Goal: Information Seeking & Learning: Learn about a topic

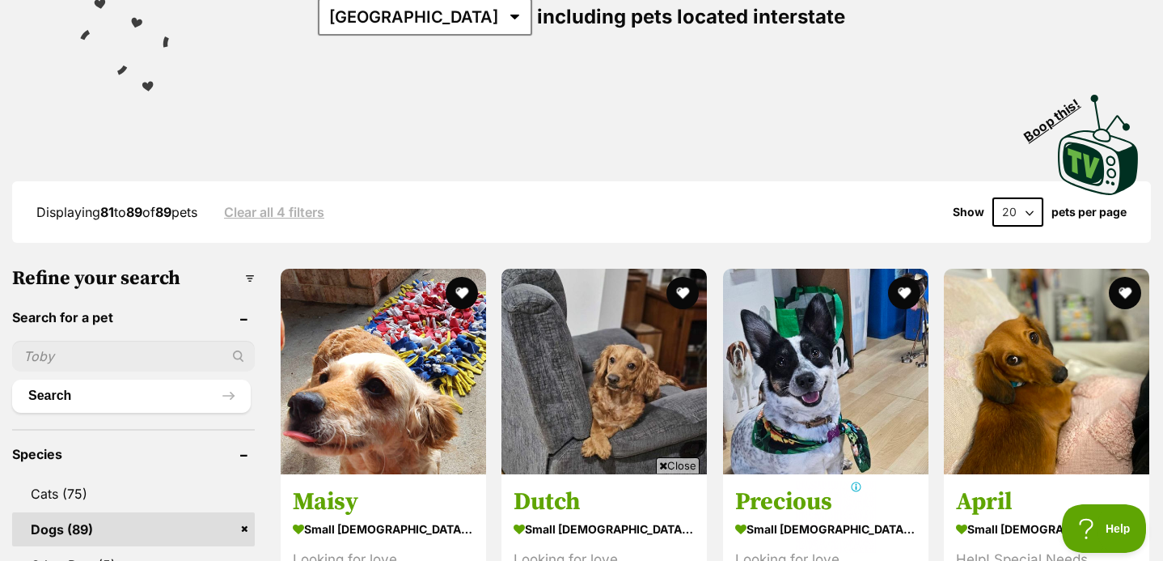
scroll to position [258, 0]
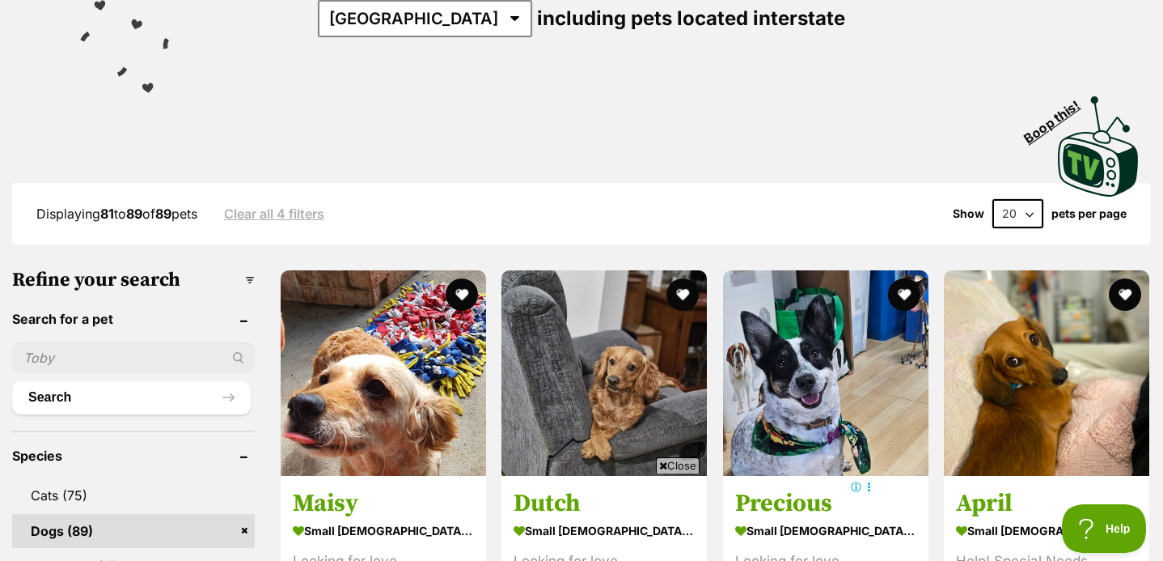
click at [1001, 209] on select "20 40 60" at bounding box center [1018, 213] width 51 height 29
select select "60"
click at [993, 200] on select "20 40 60" at bounding box center [1018, 213] width 51 height 29
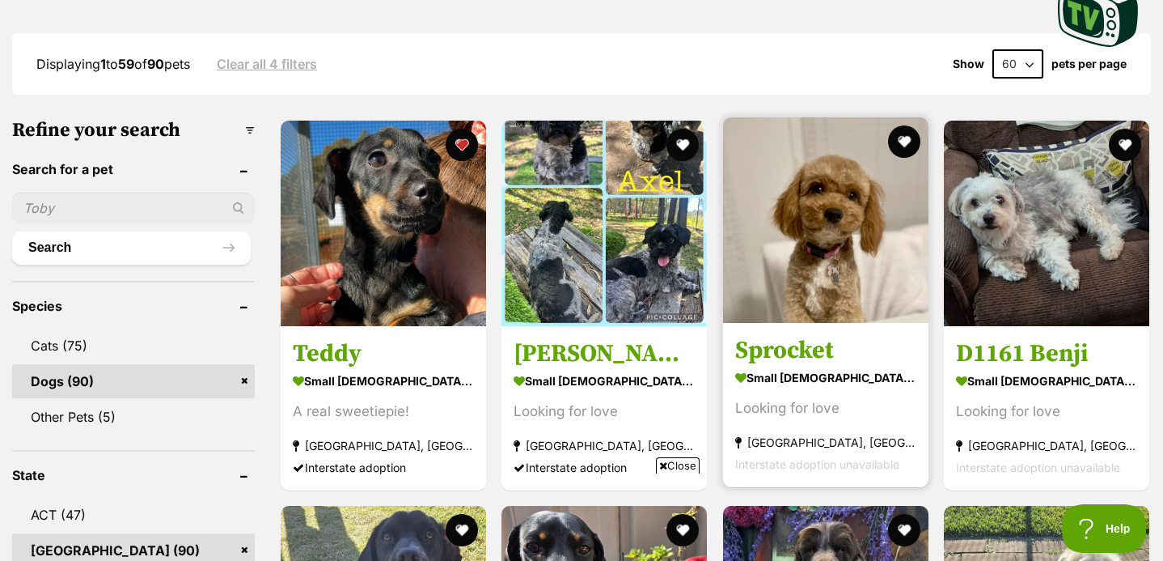
scroll to position [423, 0]
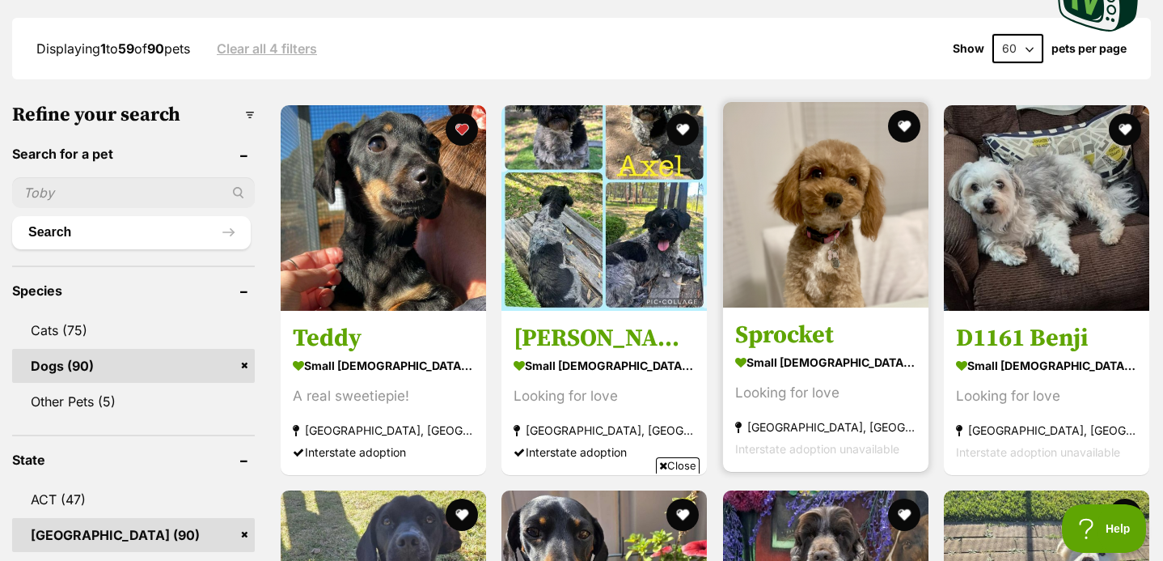
click at [818, 204] on img at bounding box center [825, 204] width 205 height 205
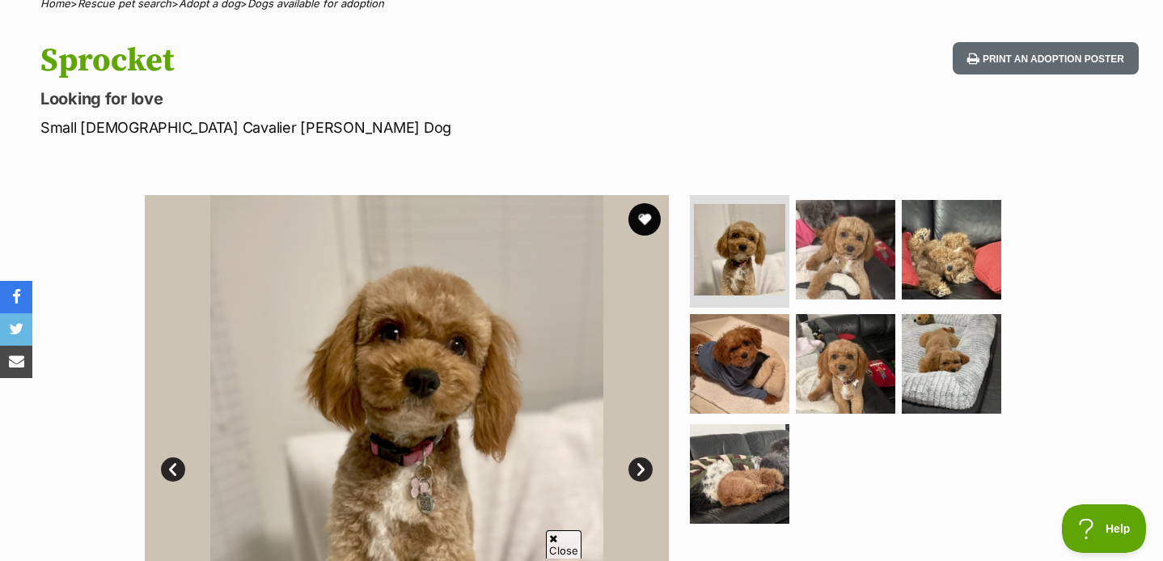
scroll to position [142, 0]
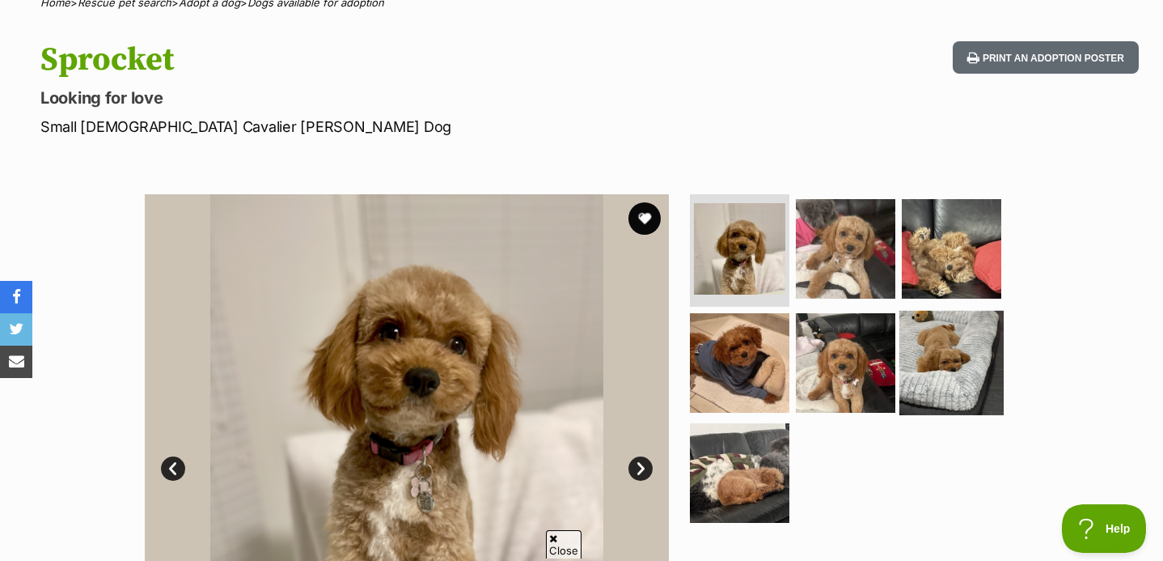
click at [922, 350] on img at bounding box center [952, 363] width 104 height 104
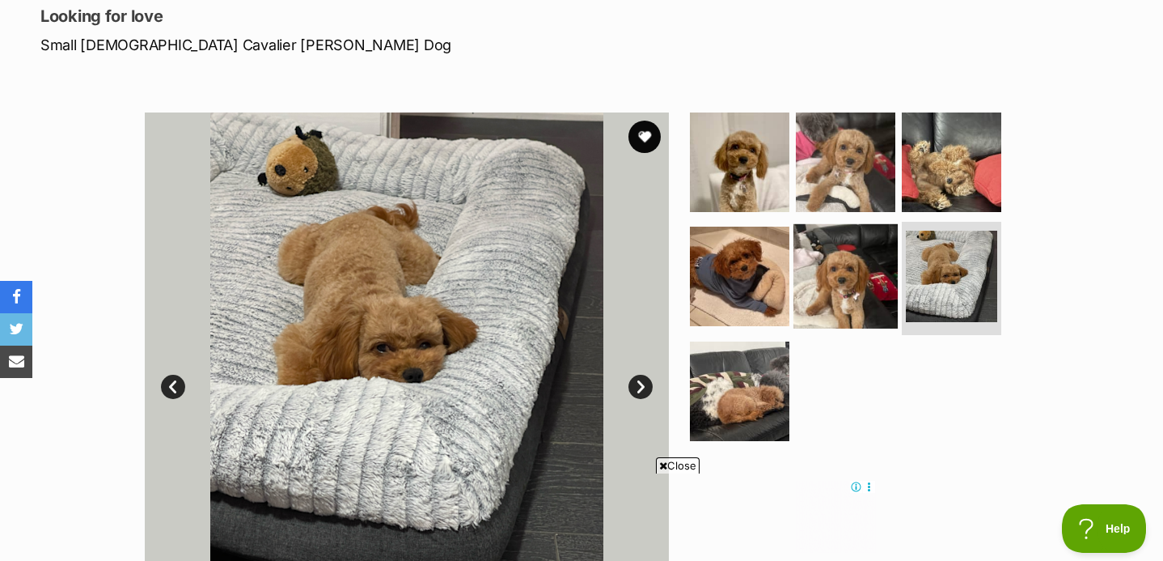
scroll to position [0, 0]
click at [852, 254] on img at bounding box center [846, 276] width 104 height 104
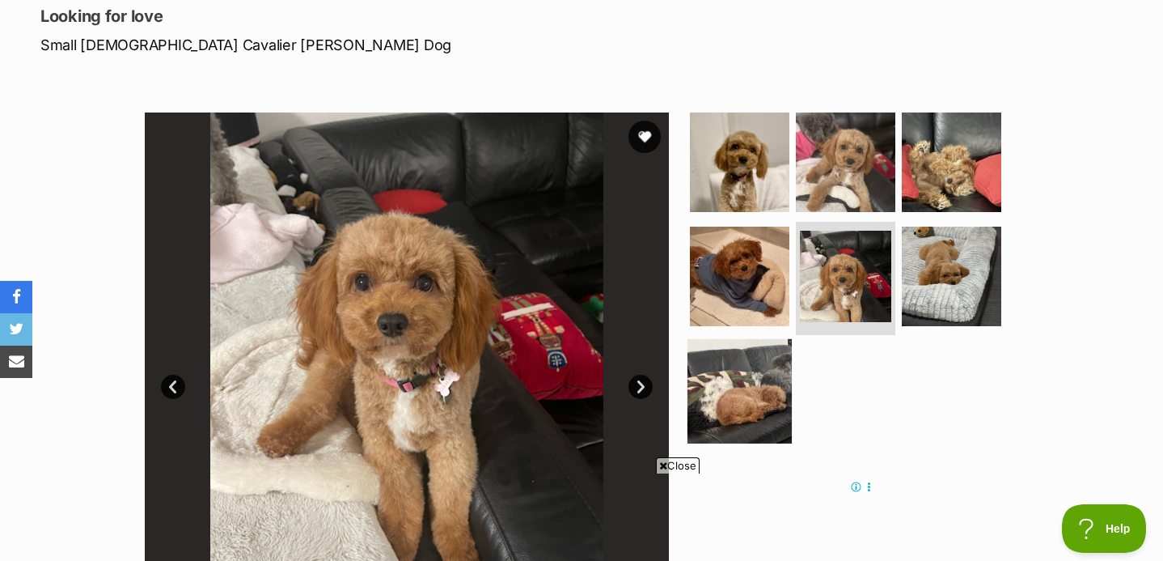
click at [720, 413] on img at bounding box center [740, 391] width 104 height 104
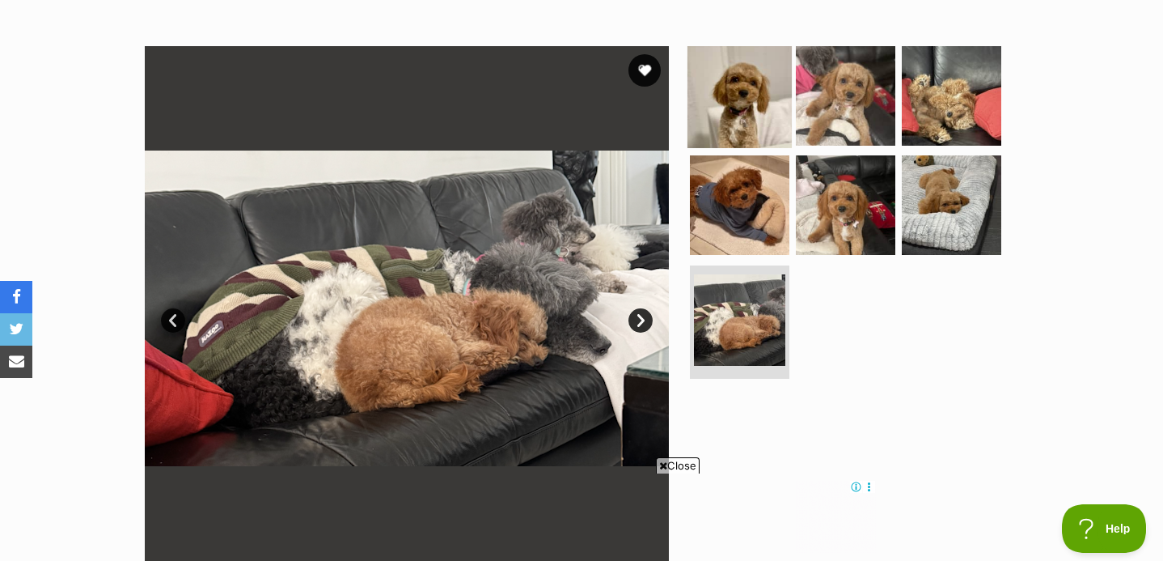
scroll to position [293, 0]
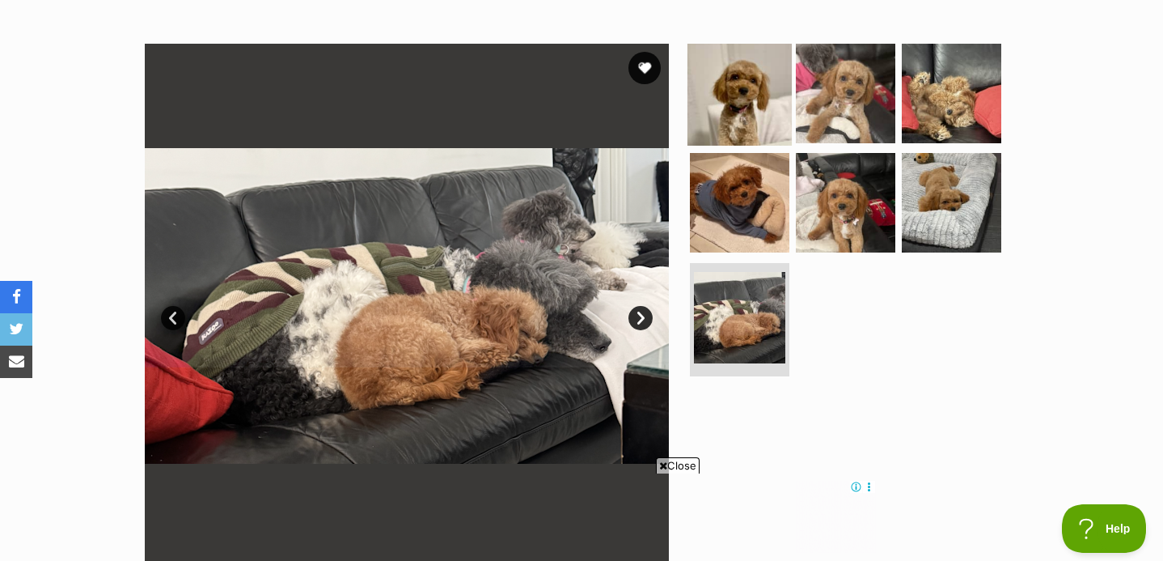
click at [728, 110] on img at bounding box center [740, 92] width 104 height 104
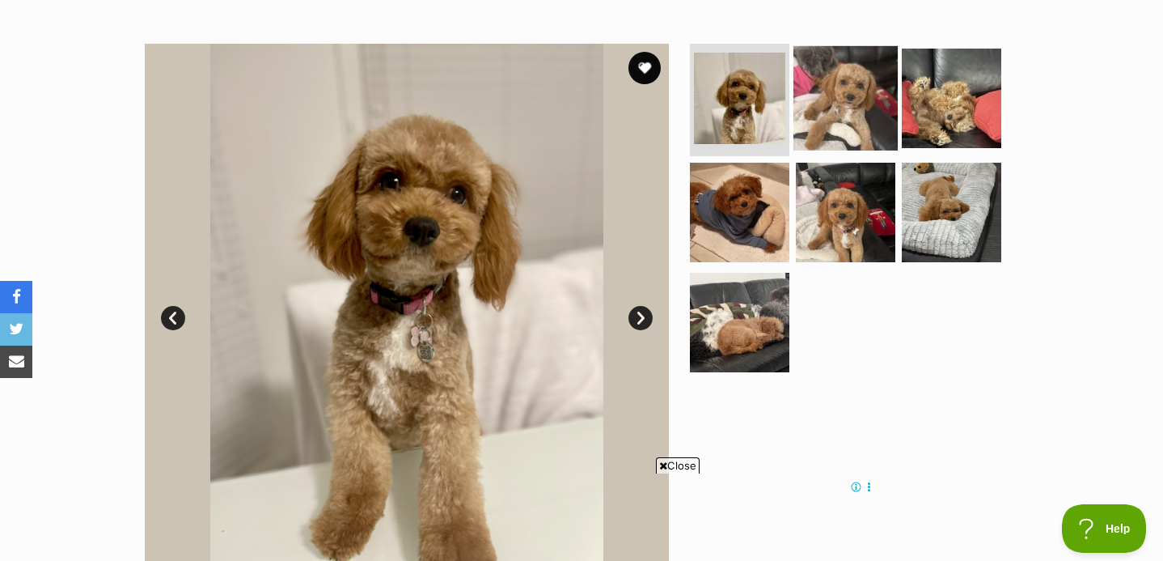
click at [833, 115] on img at bounding box center [846, 97] width 104 height 104
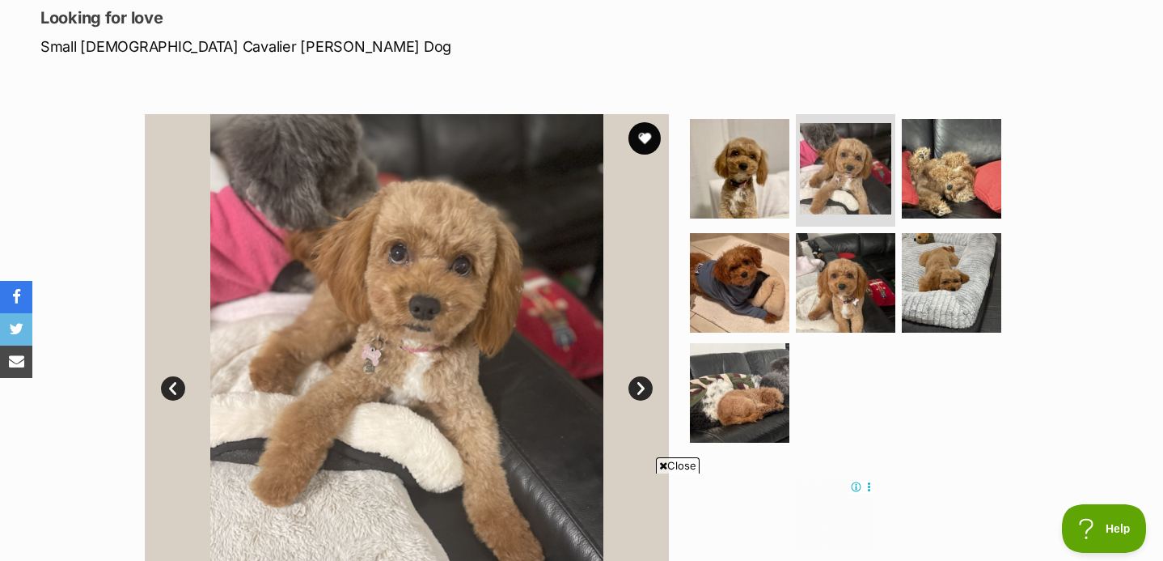
scroll to position [219, 0]
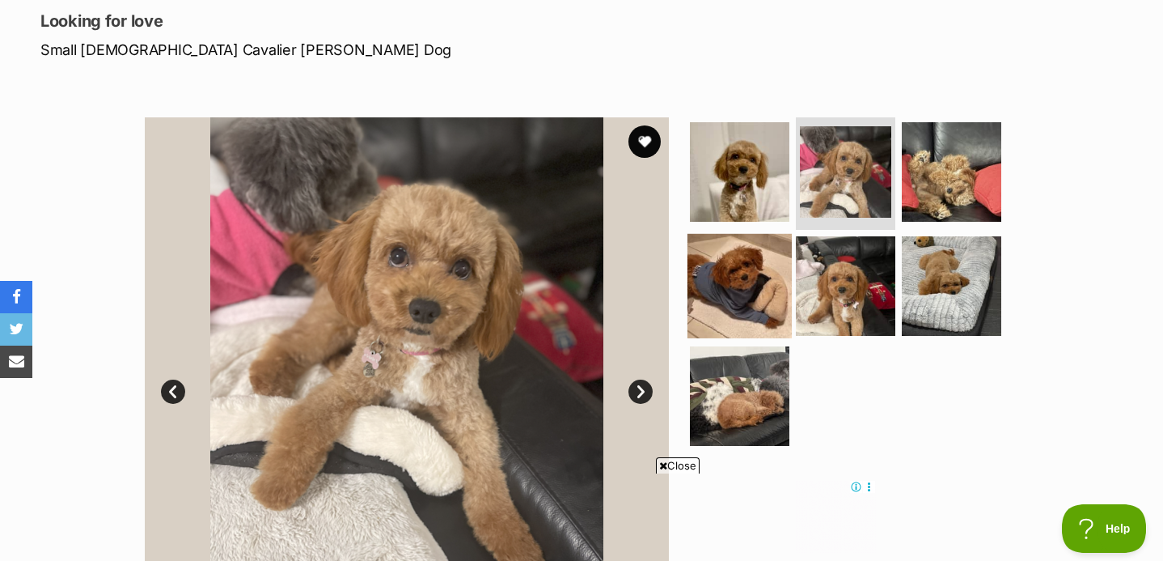
click at [735, 248] on img at bounding box center [740, 286] width 104 height 104
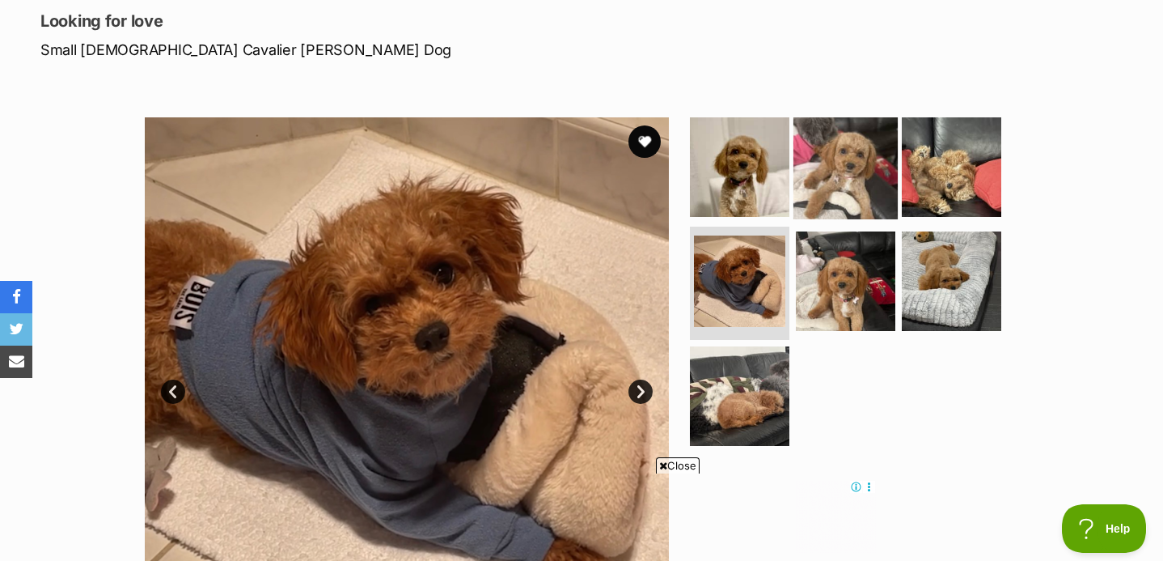
click at [826, 145] on img at bounding box center [846, 166] width 104 height 104
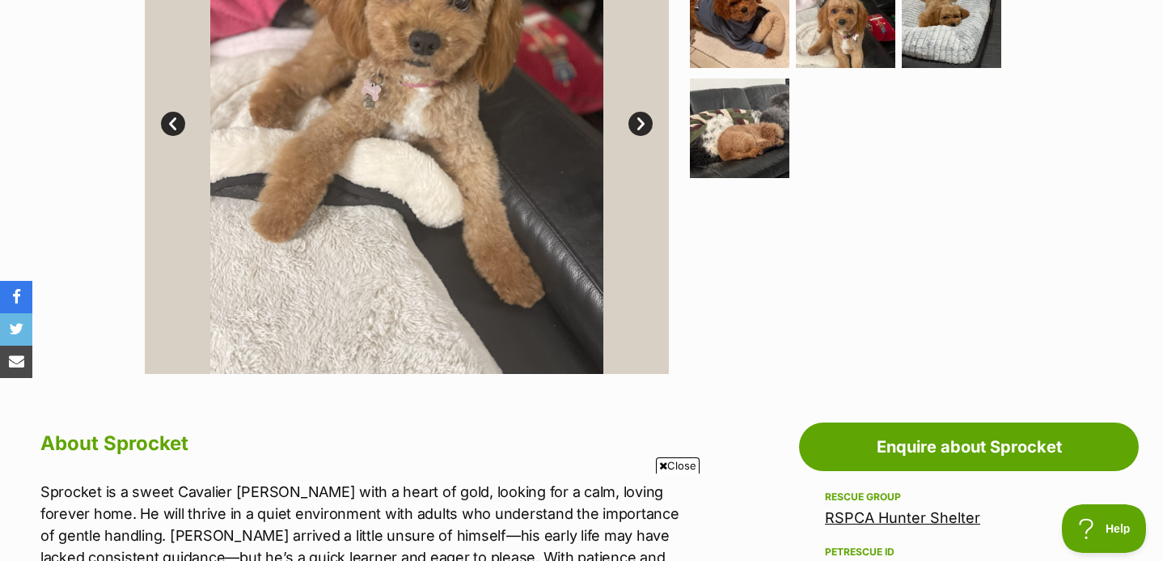
scroll to position [264, 0]
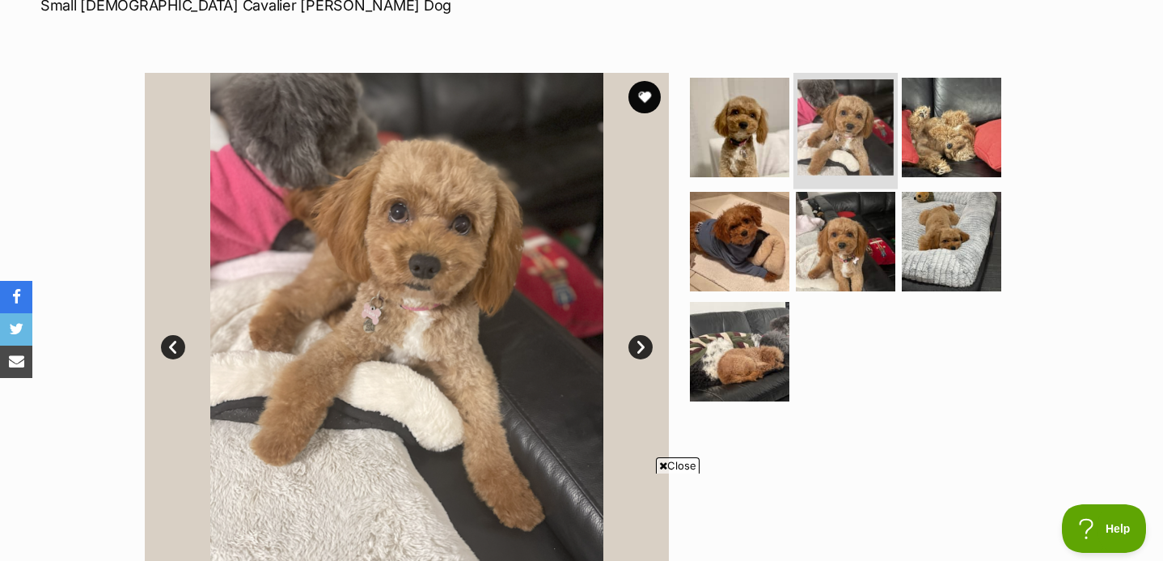
click at [824, 120] on img at bounding box center [846, 127] width 96 height 96
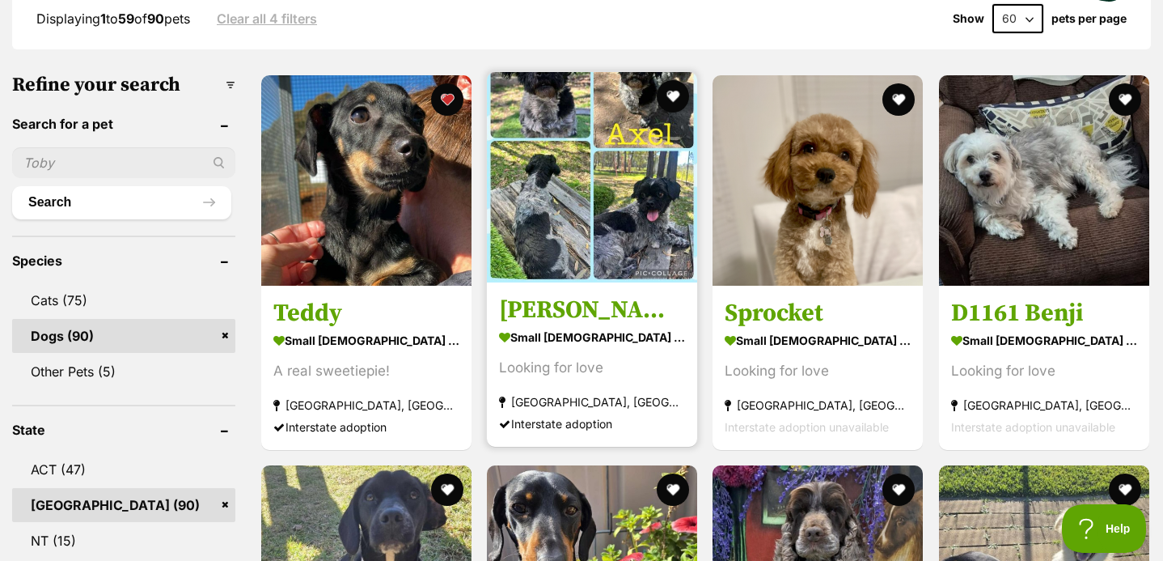
click at [609, 237] on img at bounding box center [592, 177] width 210 height 210
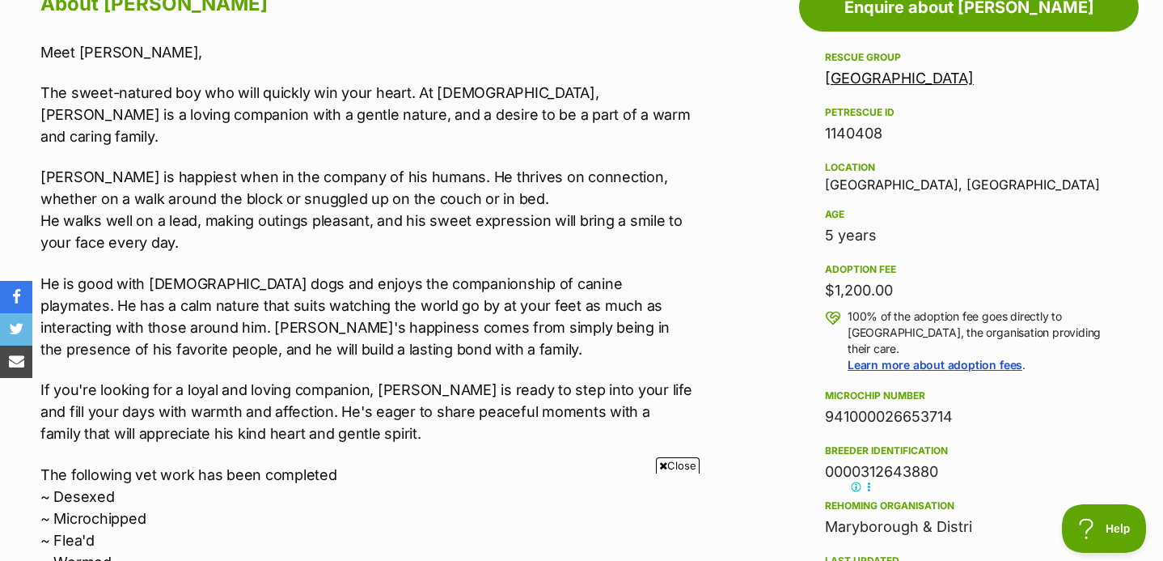
scroll to position [939, 0]
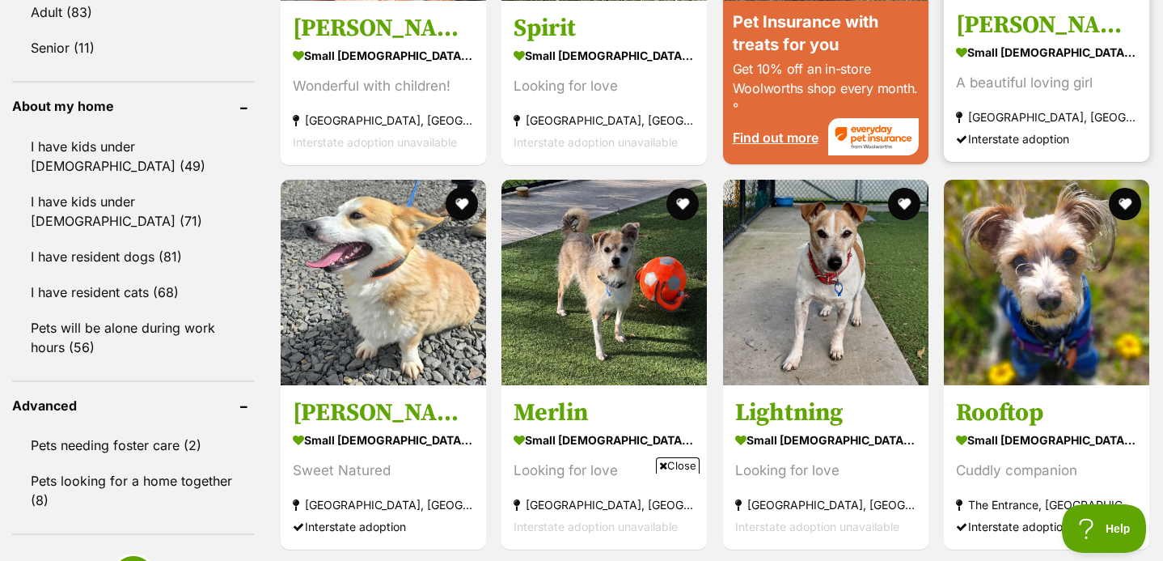
scroll to position [1921, 0]
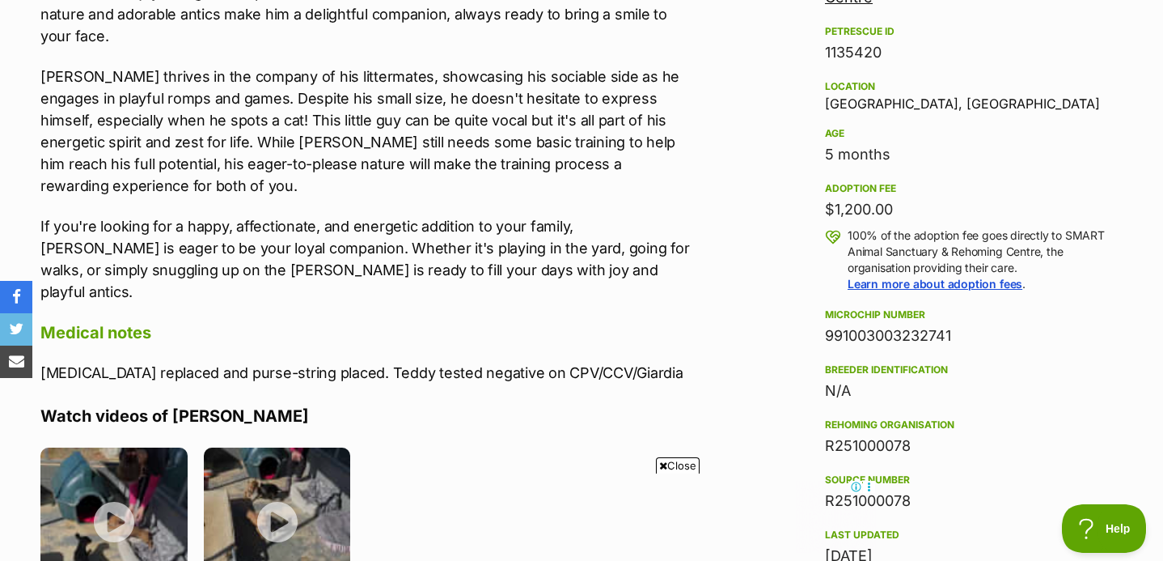
scroll to position [1073, 0]
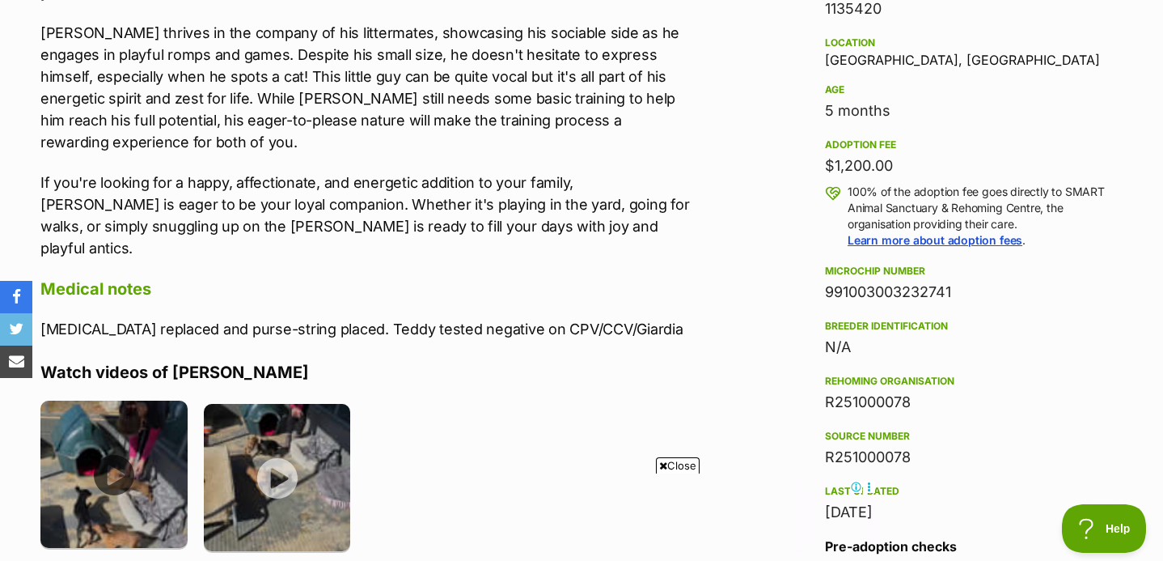
click at [122, 438] on img at bounding box center [113, 473] width 147 height 147
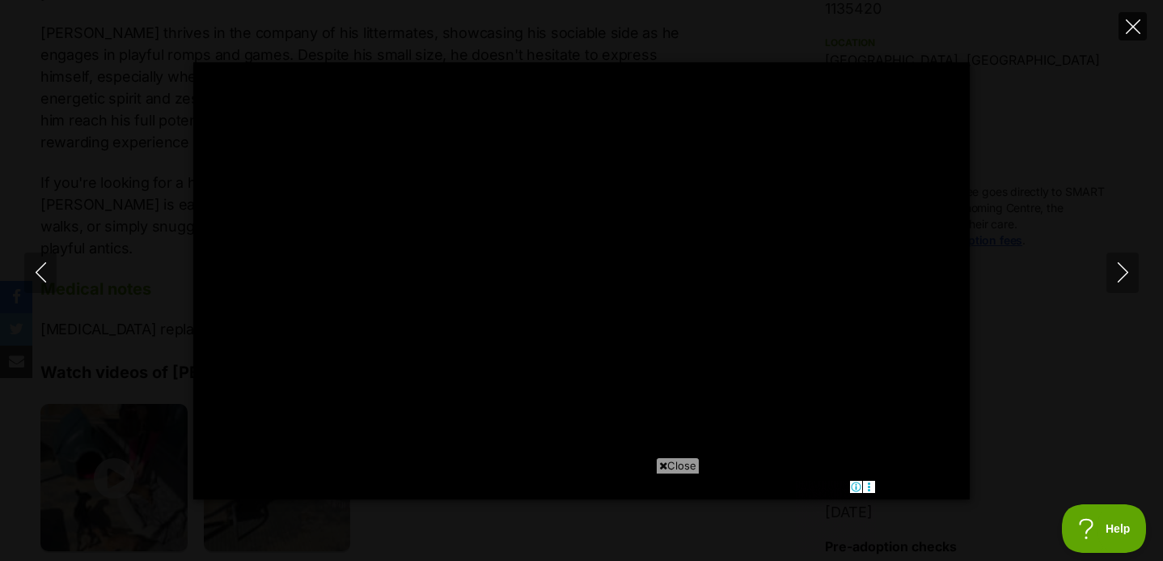
click at [1136, 35] on button "Close" at bounding box center [1133, 26] width 28 height 28
type input "48.98"
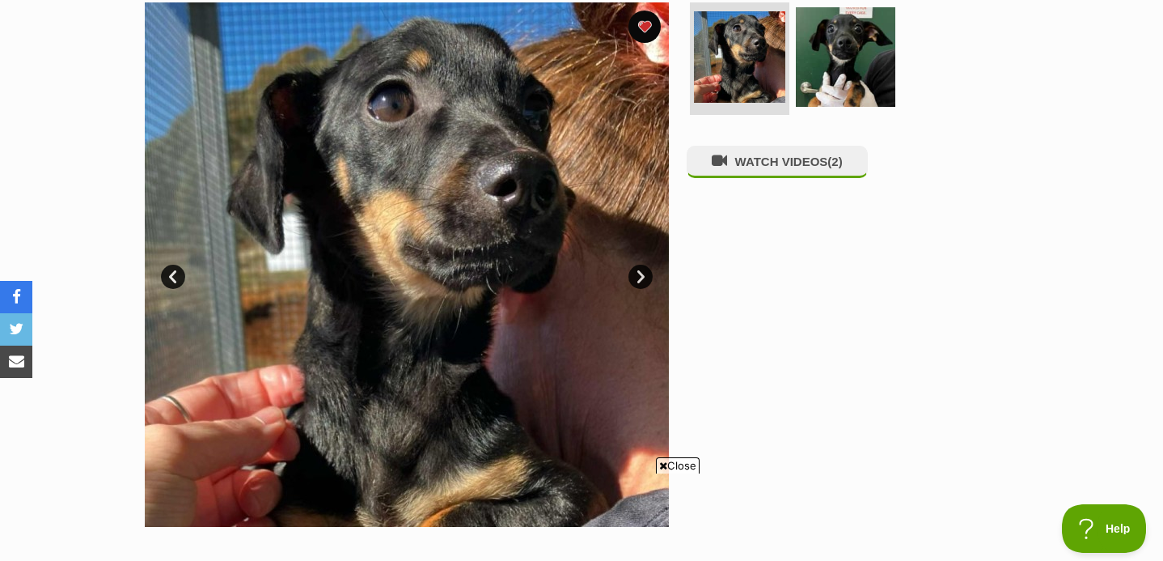
scroll to position [323, 0]
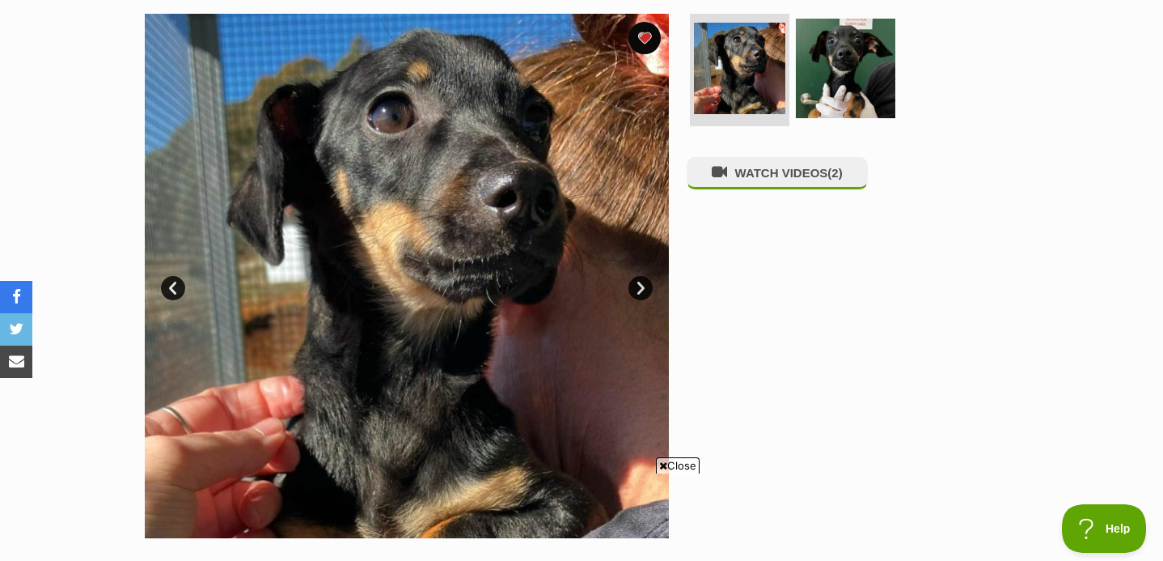
click at [640, 286] on link "Next" at bounding box center [641, 288] width 24 height 24
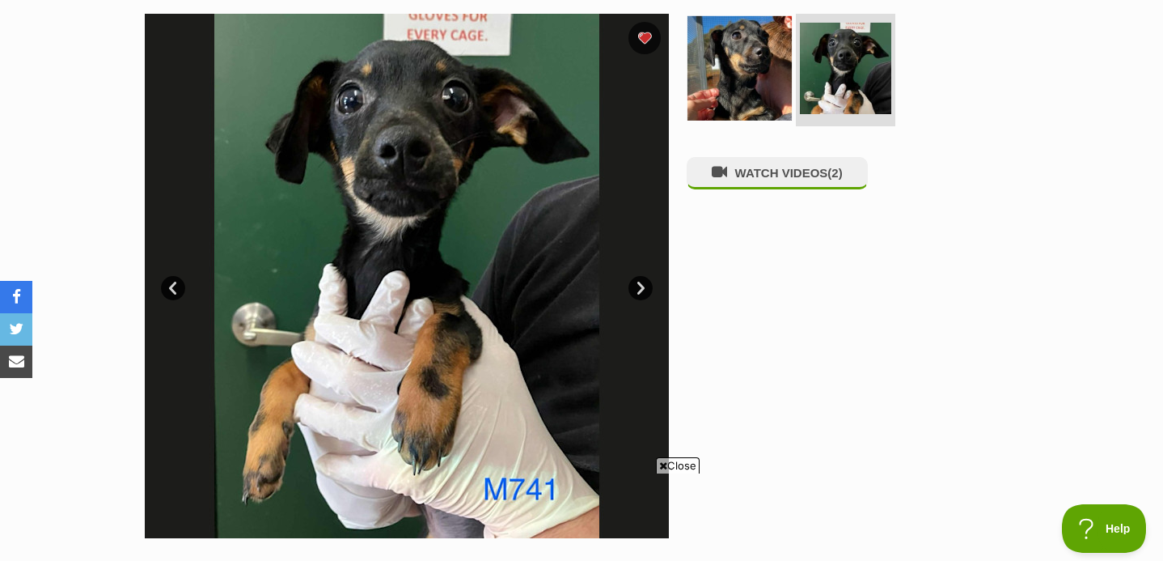
click at [760, 117] on link at bounding box center [740, 115] width 104 height 18
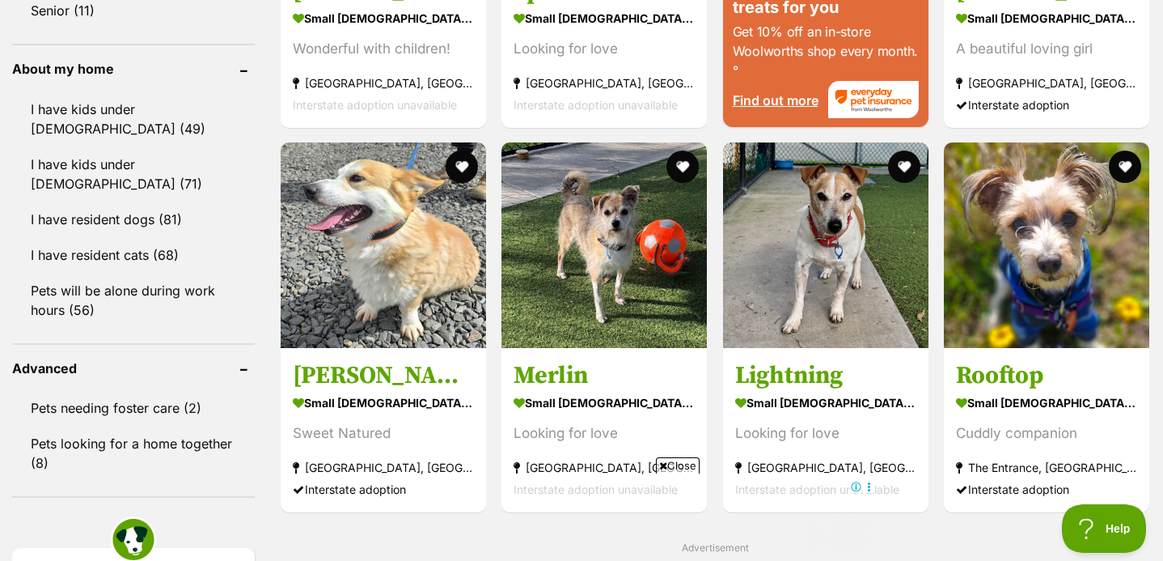
scroll to position [1852, 0]
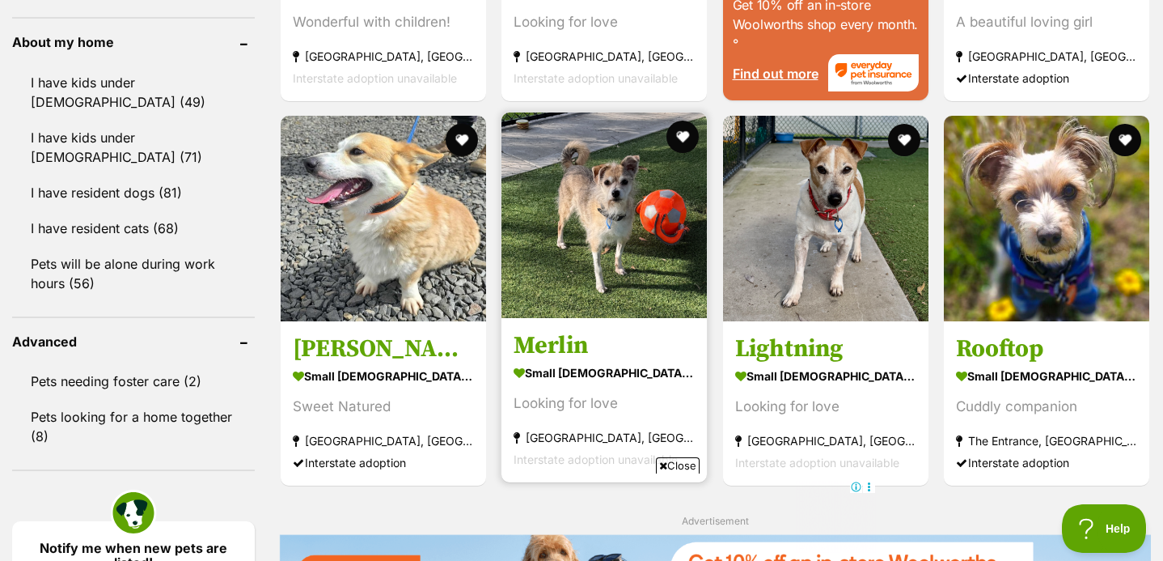
click at [587, 239] on img at bounding box center [604, 214] width 205 height 205
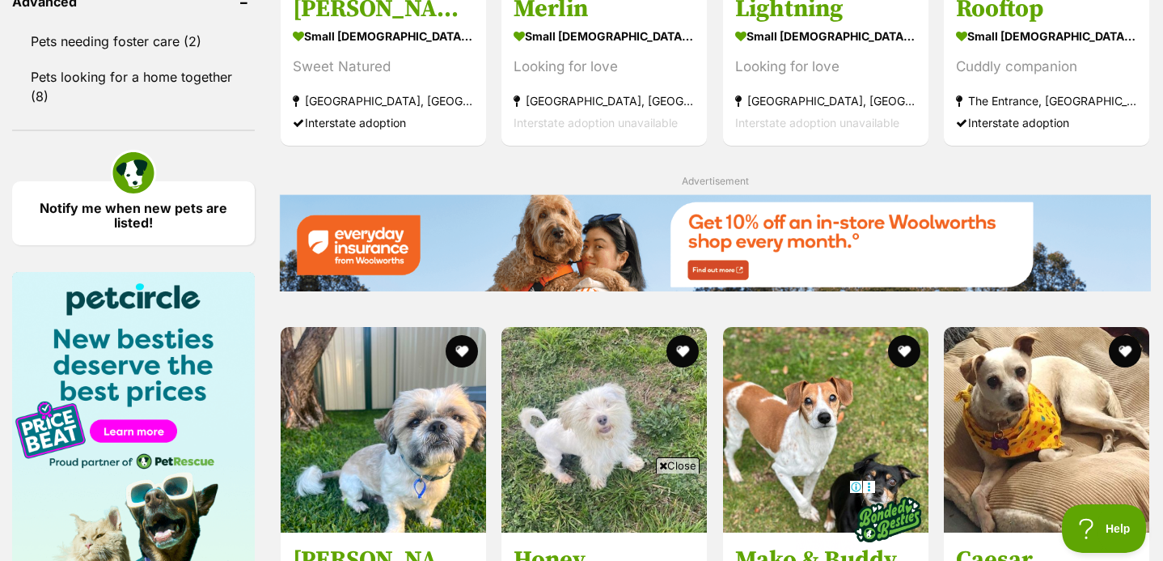
scroll to position [2044, 0]
